Goal: Transaction & Acquisition: Purchase product/service

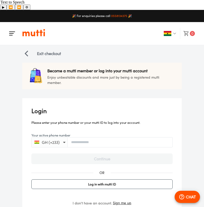
click at [17, 27] on button "button" at bounding box center [12, 33] width 12 height 12
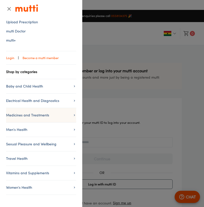
click at [35, 111] on li "Medicines and Treatments" at bounding box center [41, 115] width 70 height 14
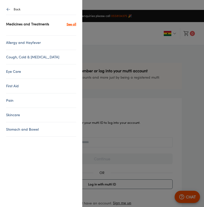
click at [69, 23] on link "See all" at bounding box center [72, 24] width 10 height 6
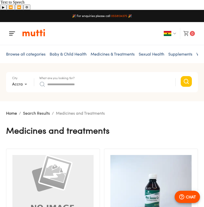
click at [62, 80] on input "What are you looking for?" at bounding box center [108, 84] width 123 height 8
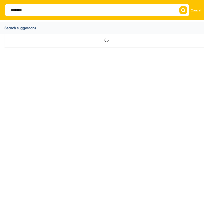
type input "********"
click button "Search" at bounding box center [183, 10] width 8 height 8
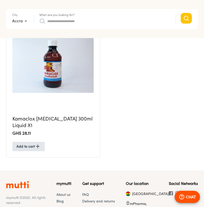
scroll to position [131, 0]
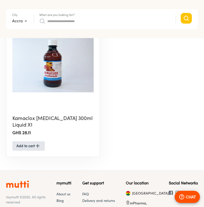
click at [36, 115] on h5 "Kamaclox [MEDICAL_DATA] 300ml Liquid X1" at bounding box center [52, 121] width 81 height 13
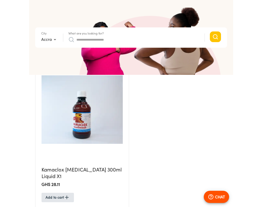
scroll to position [182, 0]
